Goal: Task Accomplishment & Management: Manage account settings

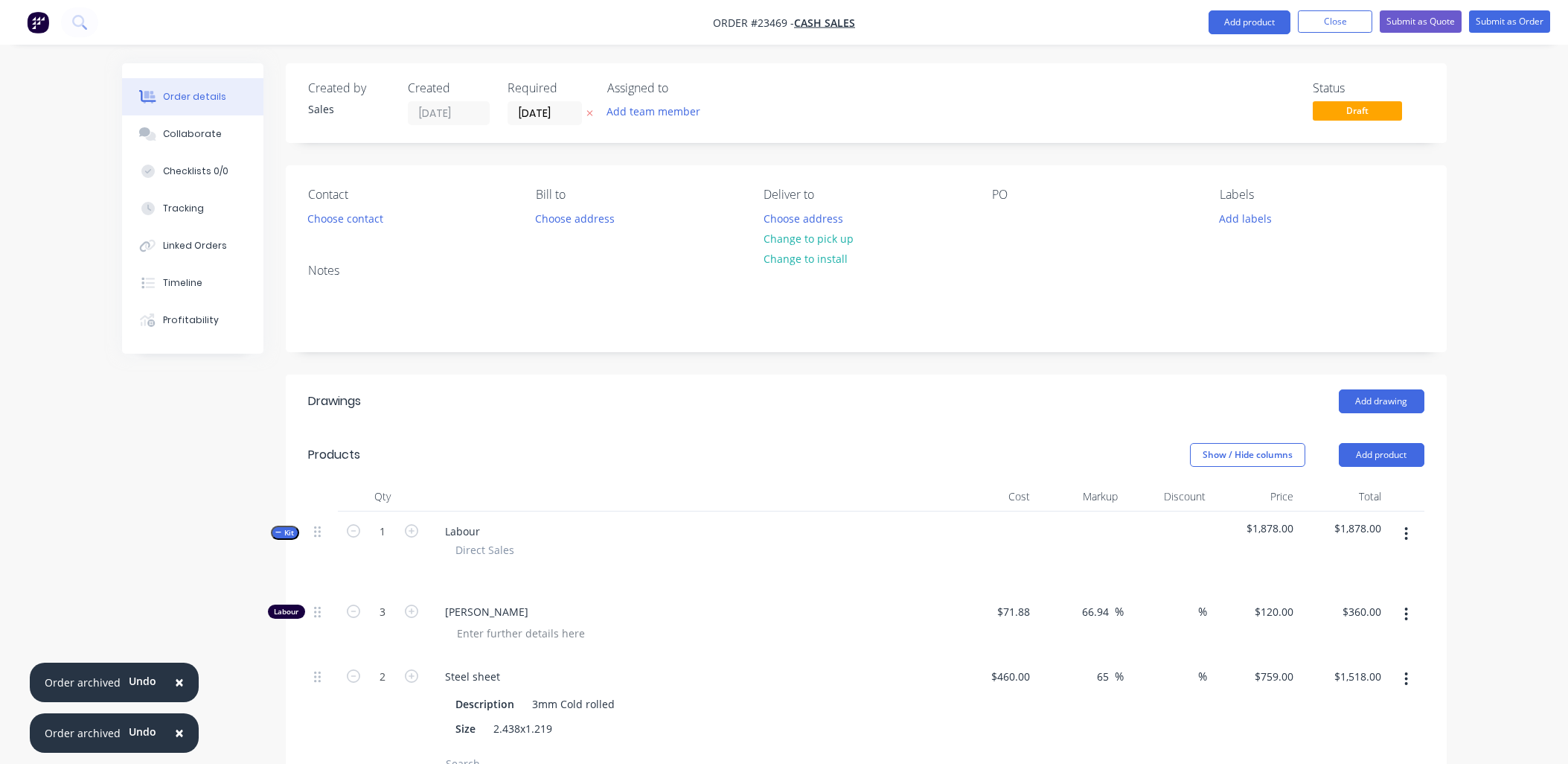
scroll to position [443, 0]
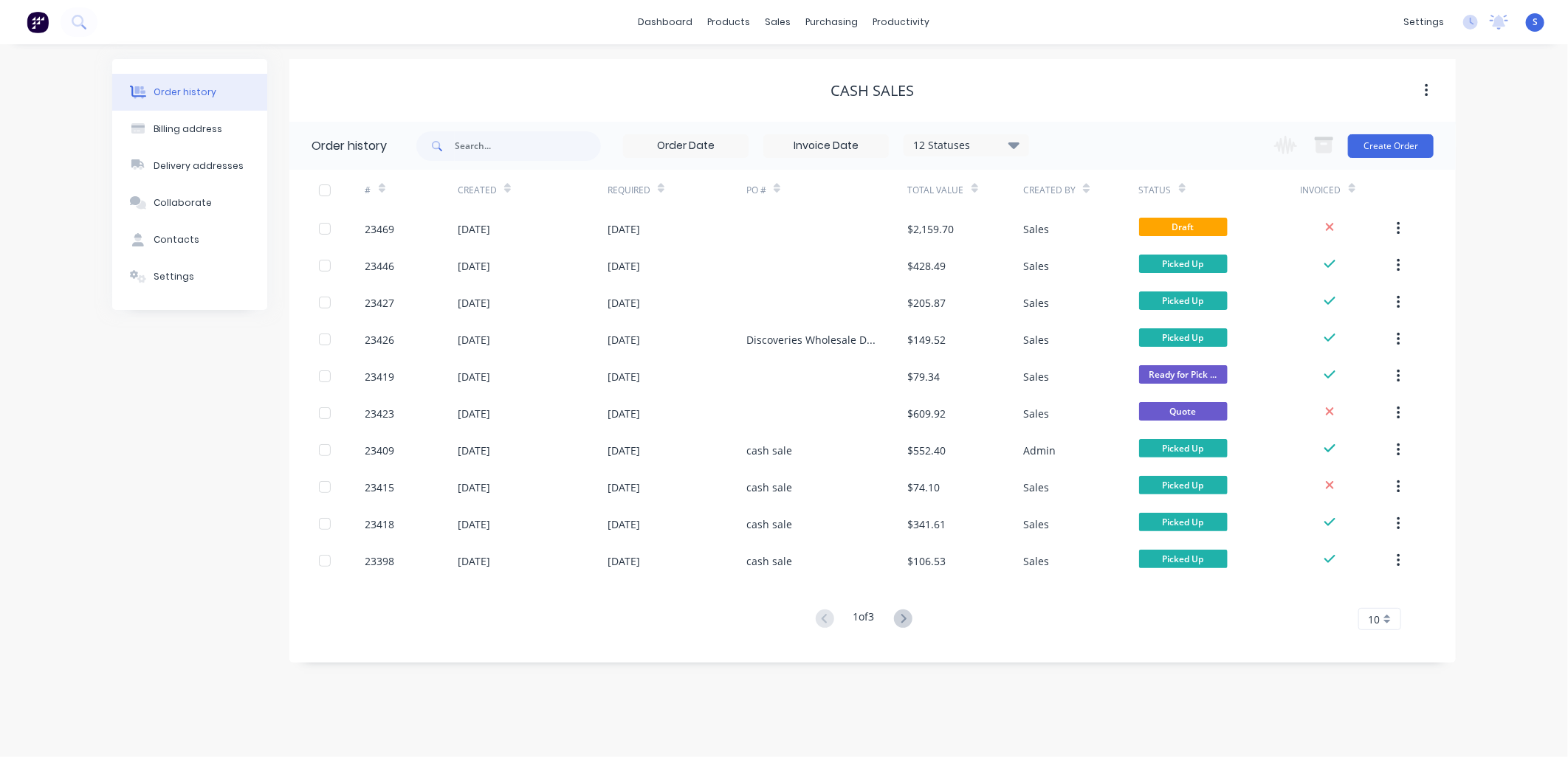
click at [384, 229] on div "23469" at bounding box center [380, 229] width 29 height 15
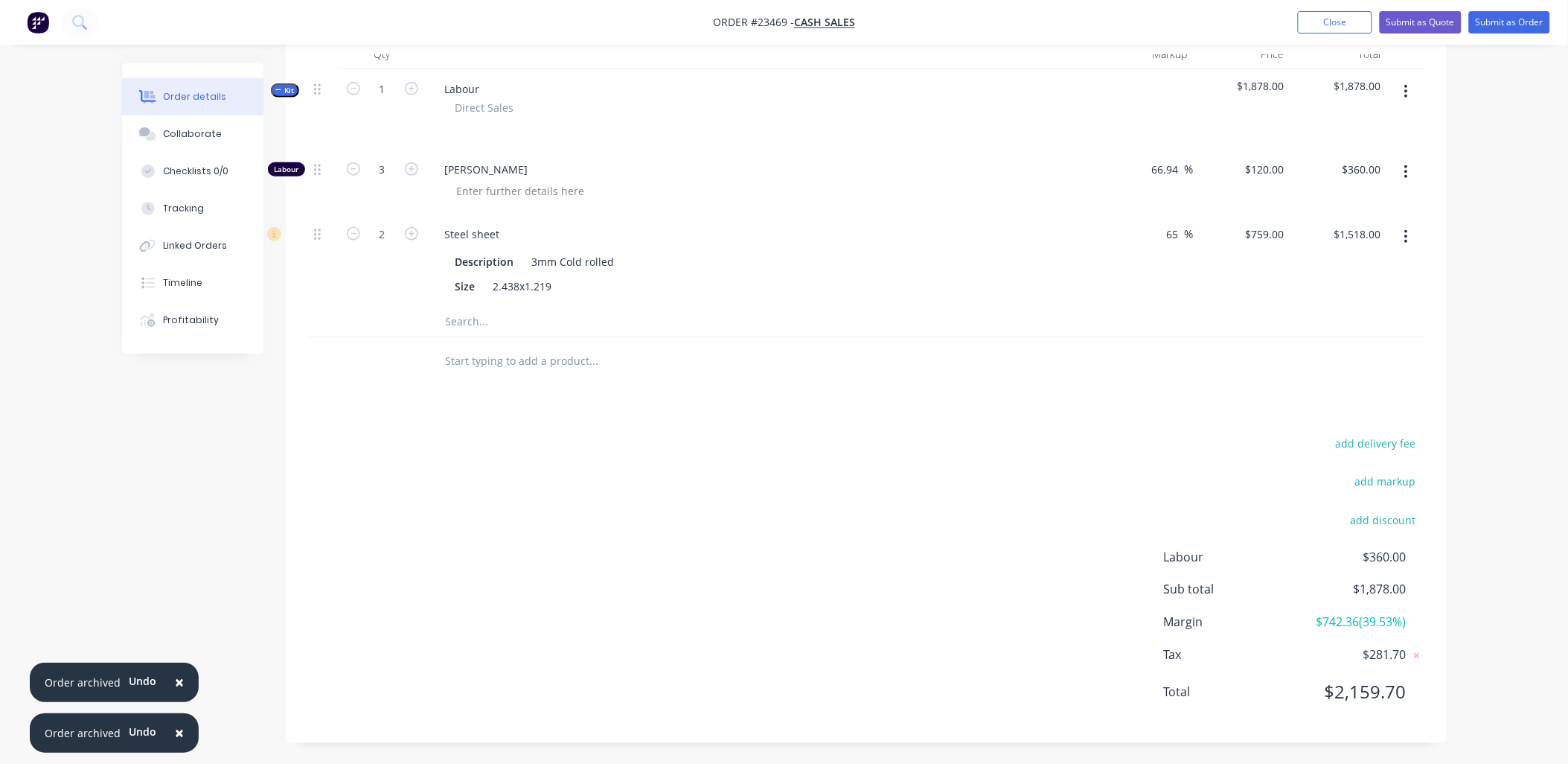
scroll to position [443, 0]
click at [1405, 234] on icon "button" at bounding box center [1406, 236] width 4 height 16
click at [1313, 333] on div "Delete" at bounding box center [1354, 335] width 114 height 22
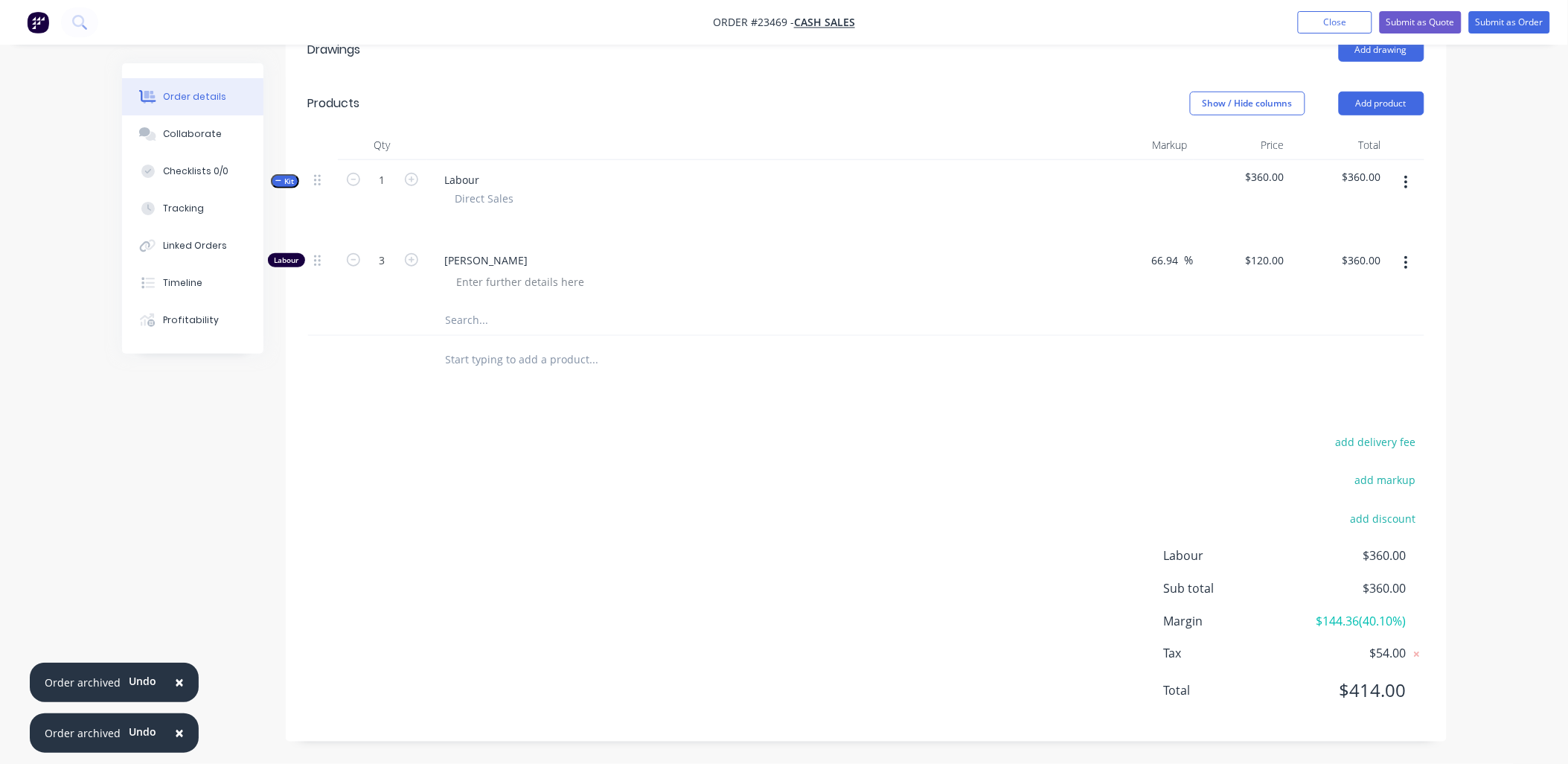
click at [353, 255] on icon "button" at bounding box center [353, 259] width 13 height 13
type input "2"
type input "$240.00"
click at [353, 255] on icon "button" at bounding box center [353, 259] width 13 height 13
type input "1"
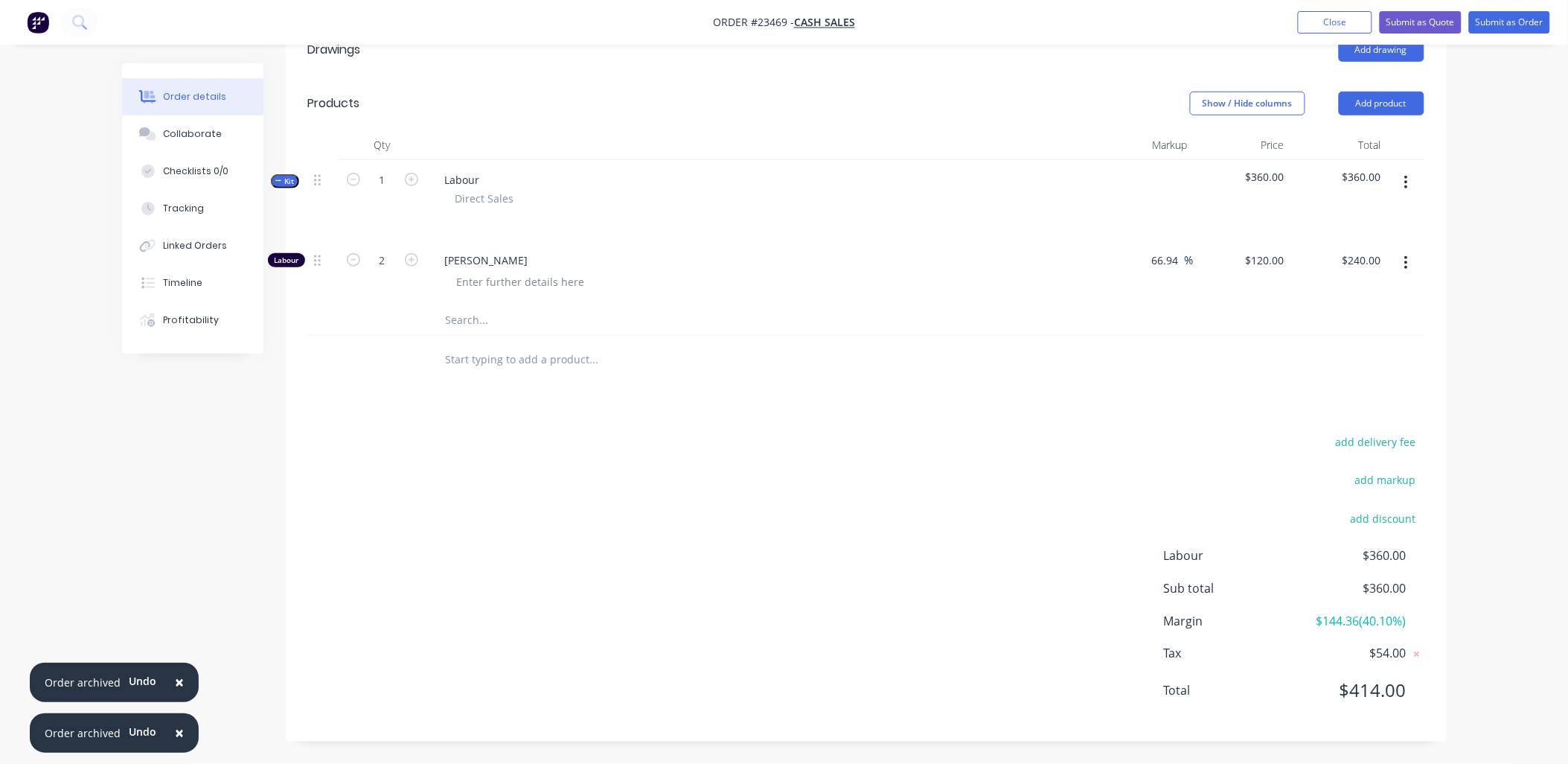
type input "$120.00"
click at [353, 255] on icon "button" at bounding box center [353, 259] width 13 height 13
type input "0"
type input "$0.00"
click at [353, 255] on icon "button" at bounding box center [353, 259] width 13 height 13
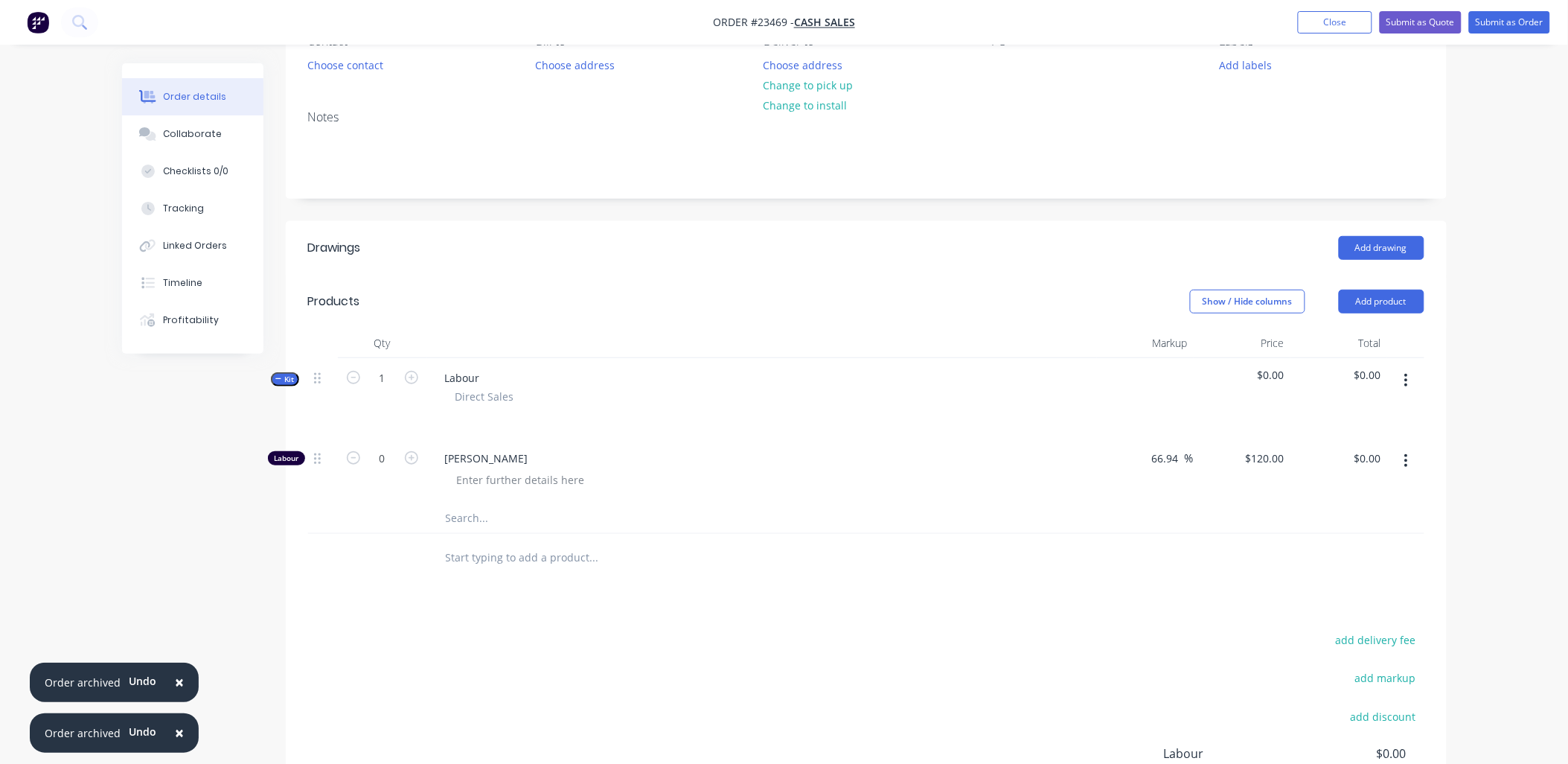
scroll to position [0, 0]
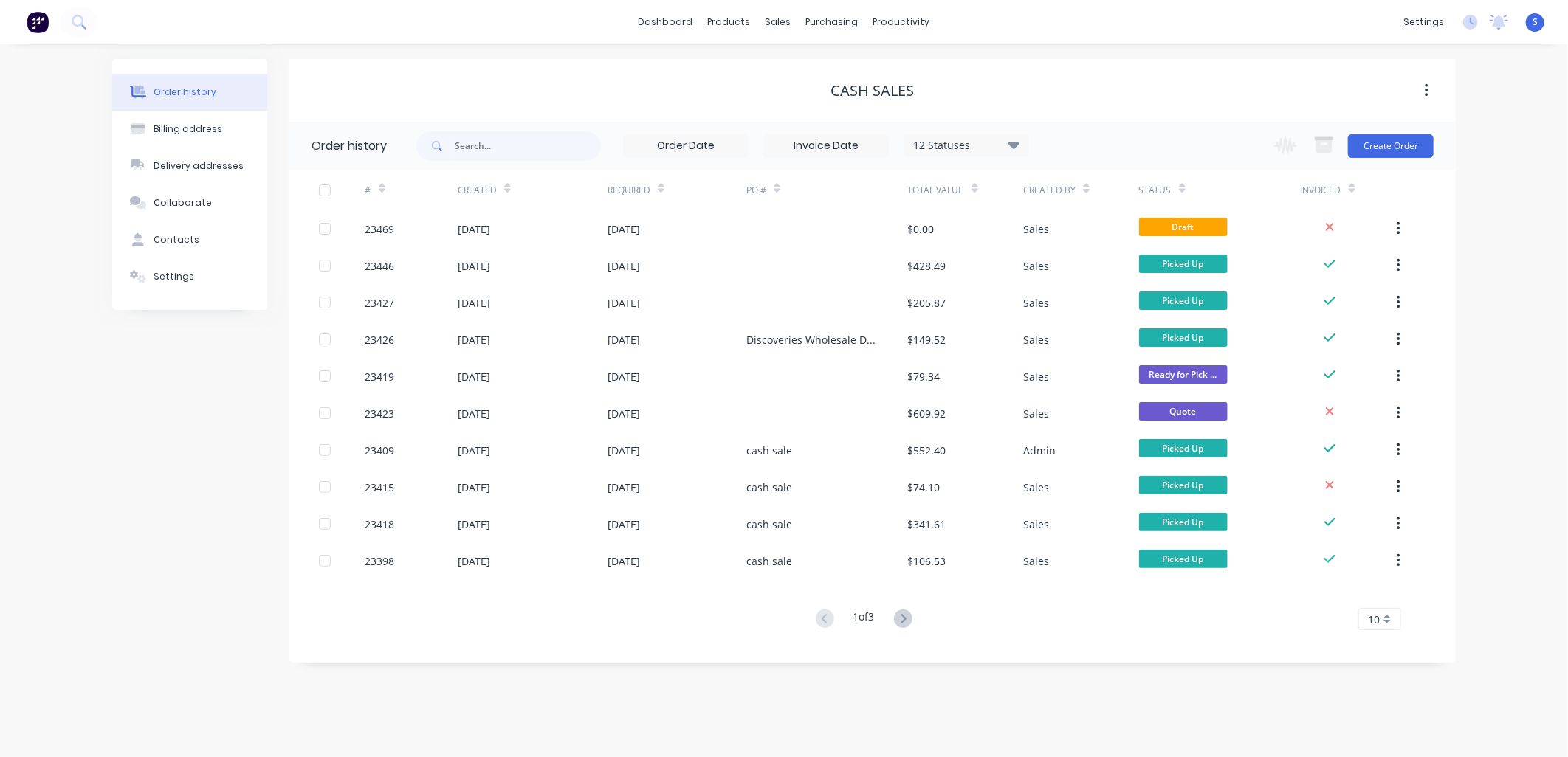
click at [384, 262] on div "23446" at bounding box center [380, 266] width 29 height 15
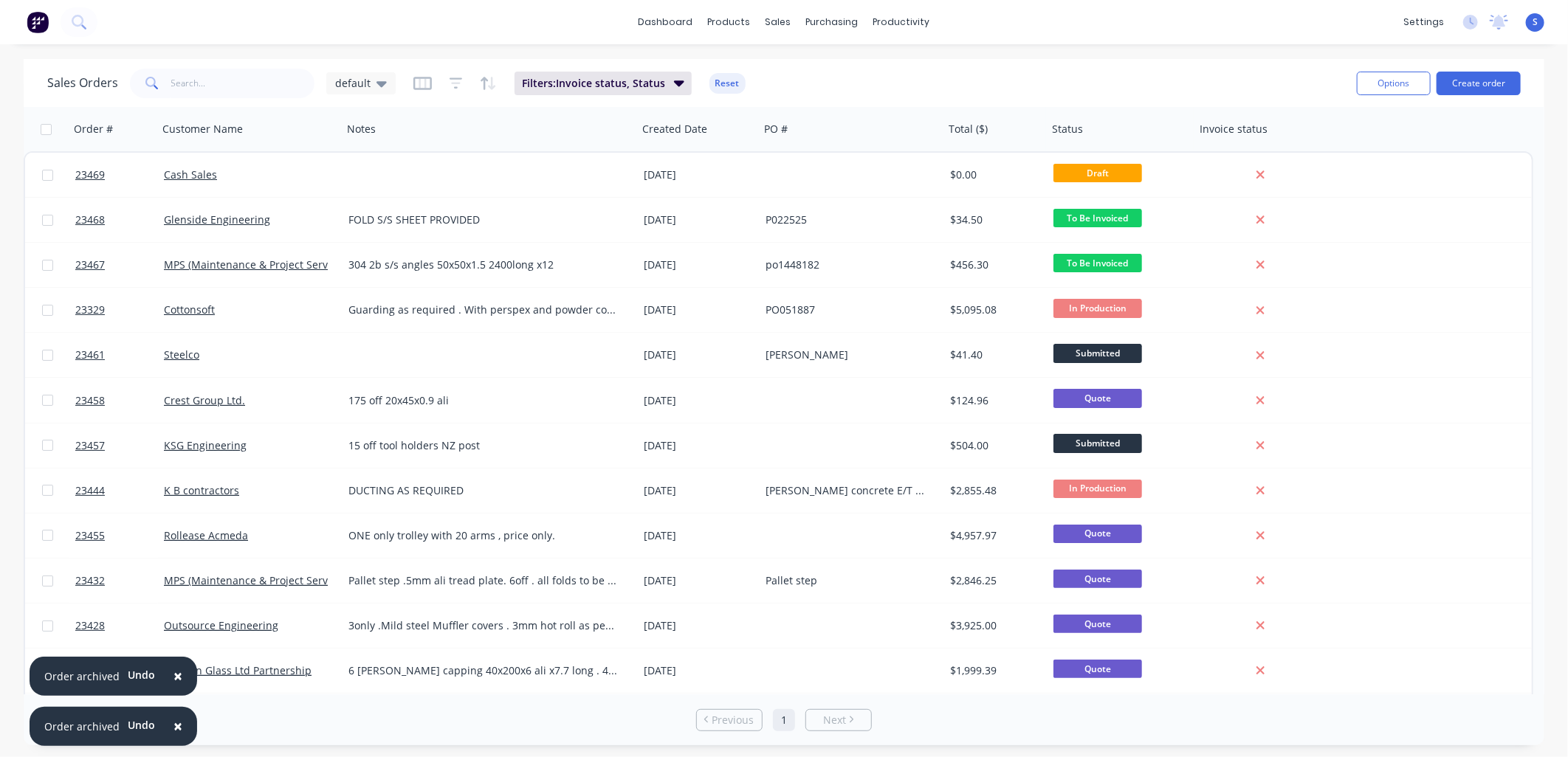
drag, startPoint x: 1553, startPoint y: 313, endPoint x: 1335, endPoint y: 196, distance: 247.4
click at [1335, 196] on div "23469 Cash Sales [DATE] $0.00 Draft" at bounding box center [778, 175] width 1506 height 45
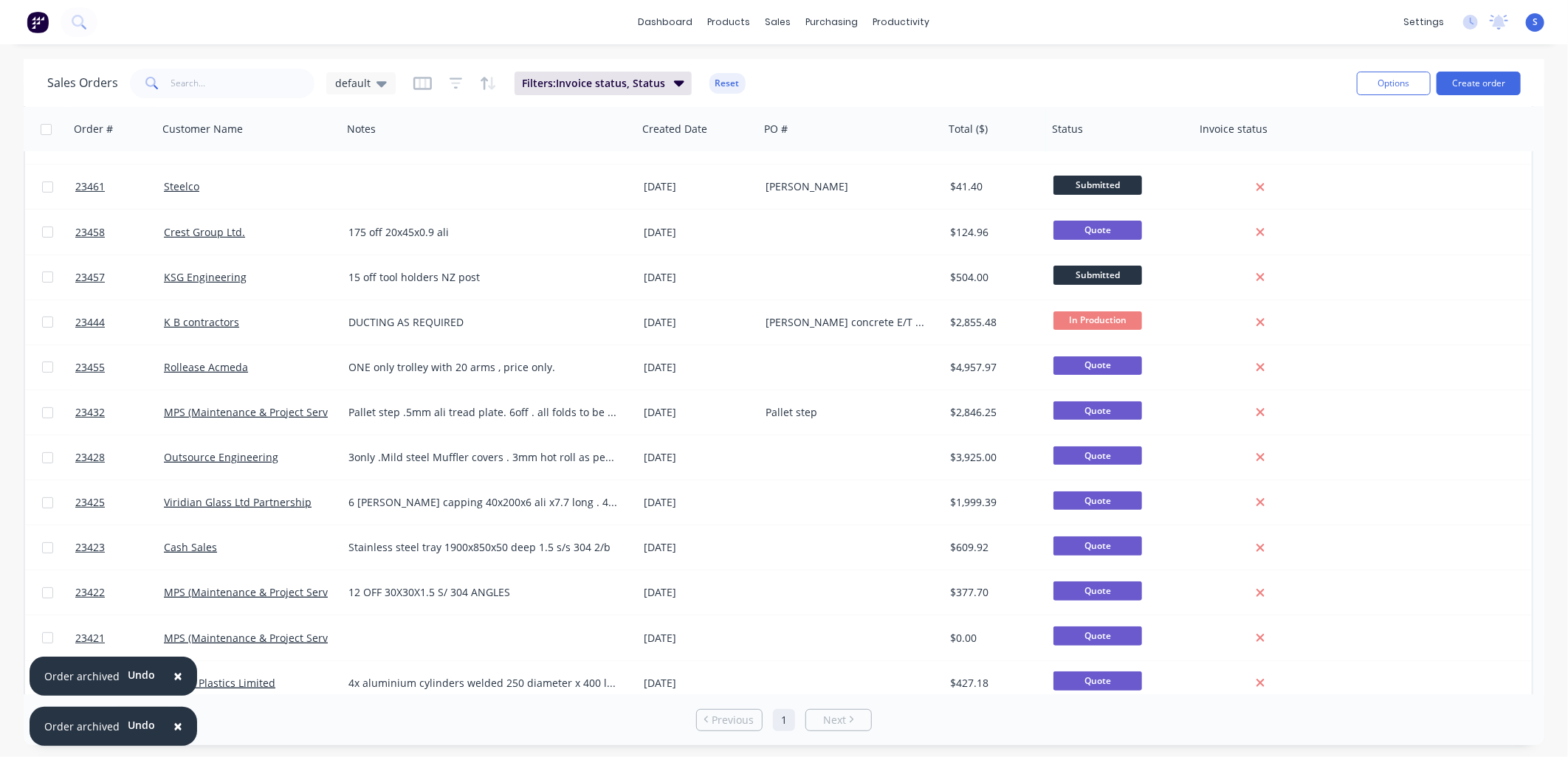
scroll to position [188, 0]
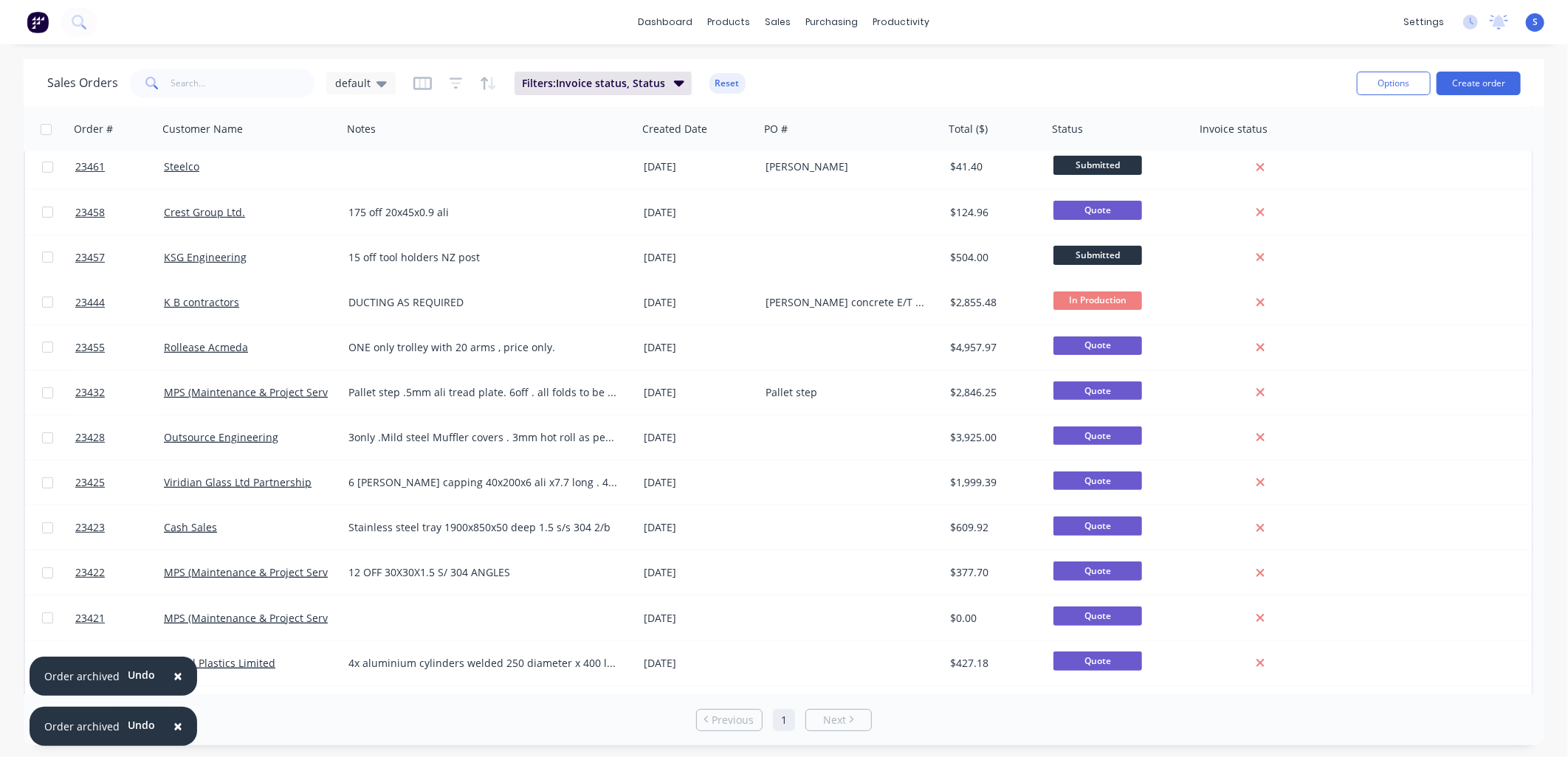
click at [233, 344] on link "Rollease Acmeda" at bounding box center [205, 347] width 84 height 14
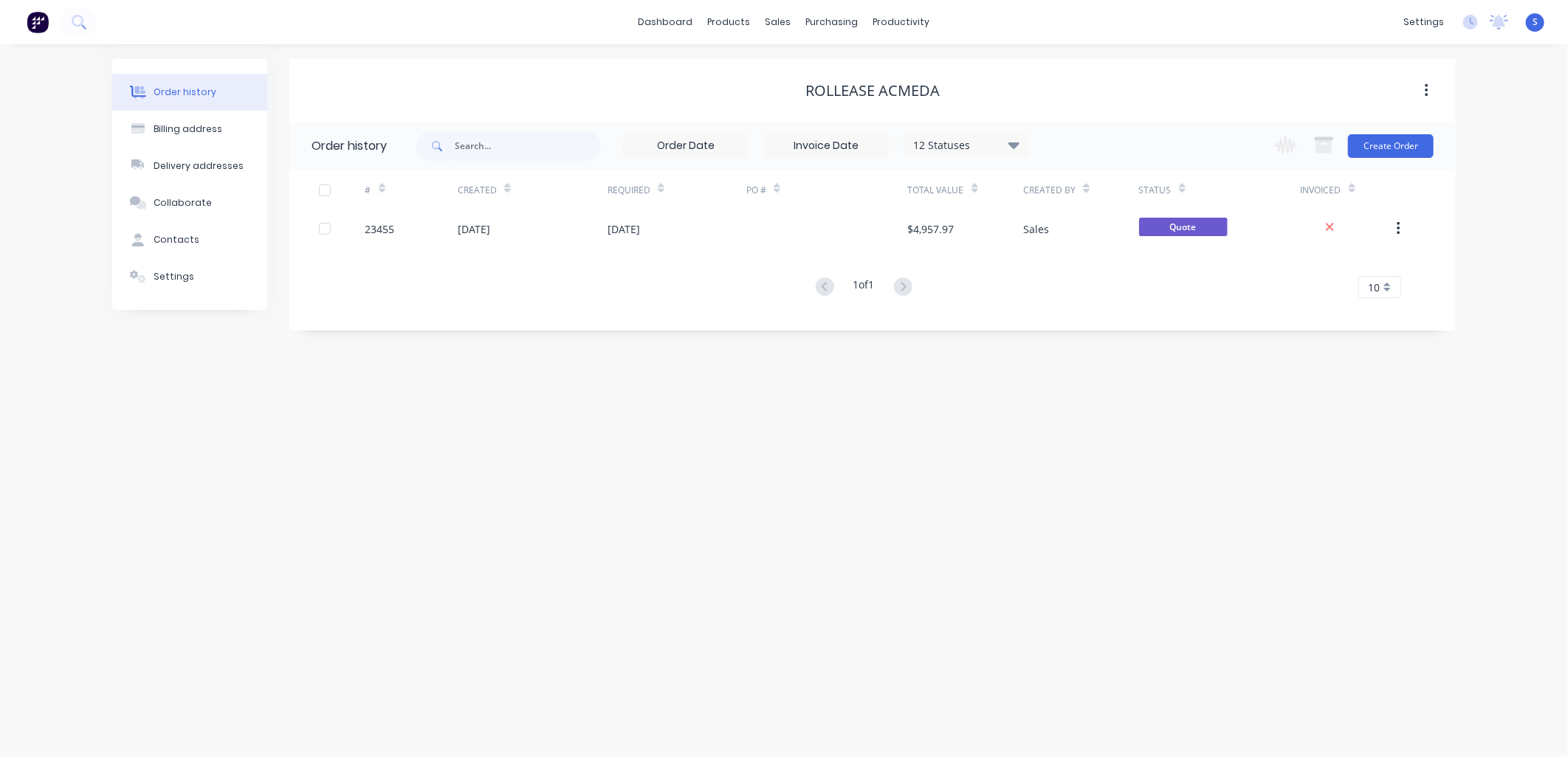
click at [386, 223] on div "23455" at bounding box center [380, 229] width 29 height 15
